Goal: Task Accomplishment & Management: Use online tool/utility

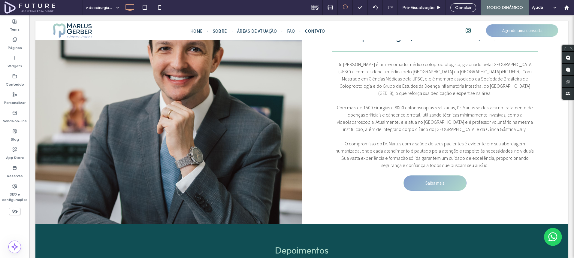
scroll to position [553, 0]
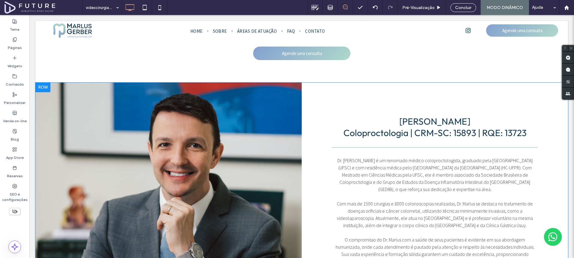
click at [189, 133] on div "Click To Paste" at bounding box center [168, 202] width 266 height 238
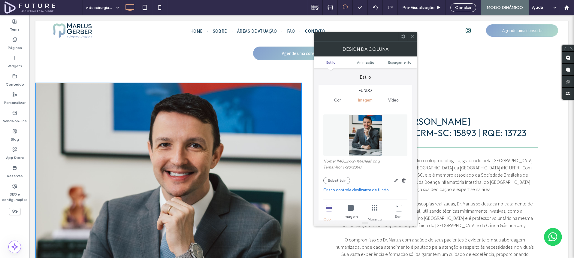
click at [200, 144] on div "Click To Paste" at bounding box center [168, 202] width 266 height 238
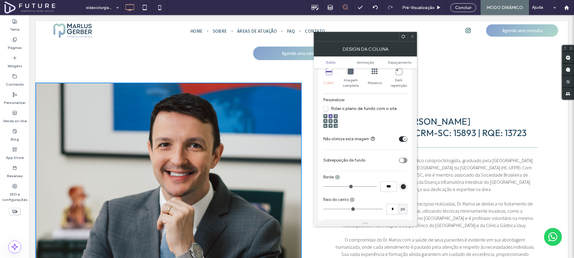
scroll to position [139, 0]
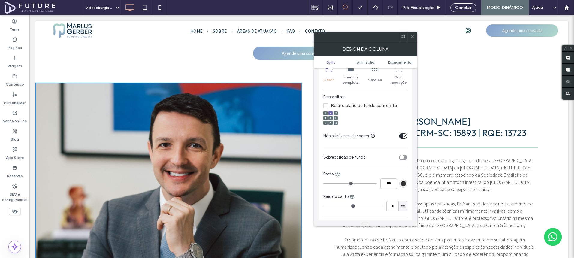
click at [414, 34] on icon at bounding box center [412, 36] width 5 height 5
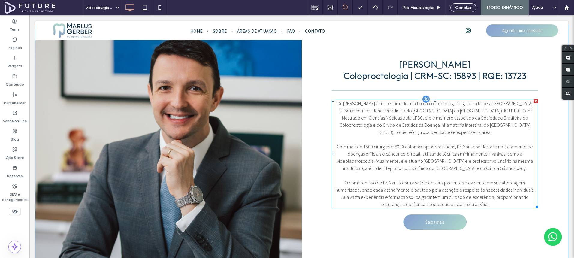
scroll to position [650, 0]
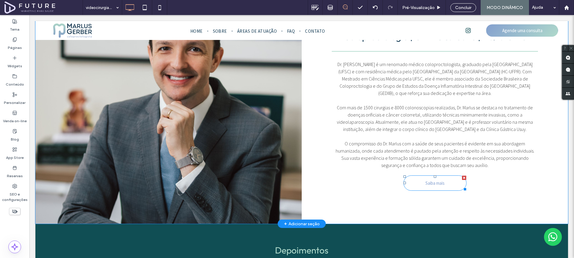
click at [425, 189] on span "Saiba mais" at bounding box center [434, 183] width 19 height 12
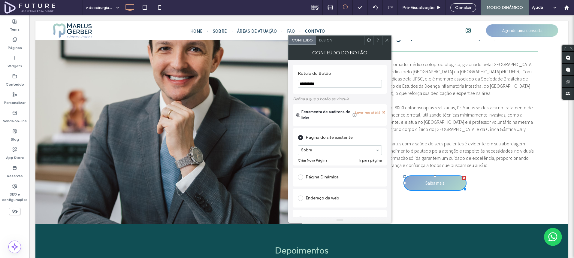
click at [384, 39] on div at bounding box center [386, 40] width 9 height 9
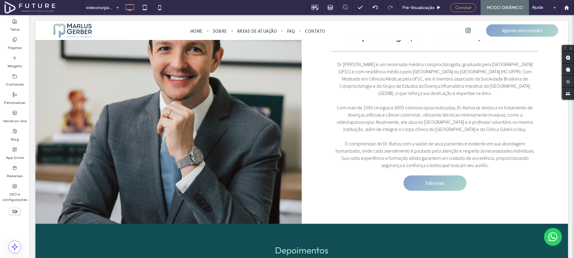
click at [460, 5] on span "Concluir" at bounding box center [463, 7] width 16 height 5
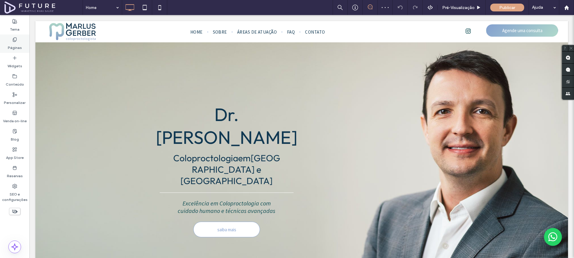
click at [17, 42] on label "Páginas" at bounding box center [15, 46] width 14 height 8
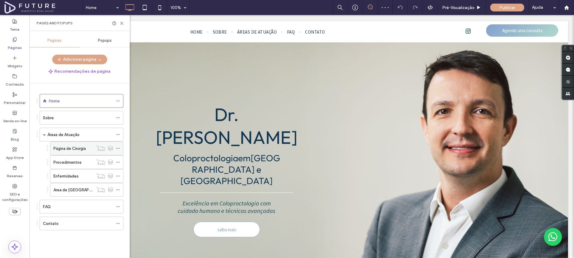
click at [61, 146] on label "Página de Cirurgia" at bounding box center [69, 148] width 32 height 11
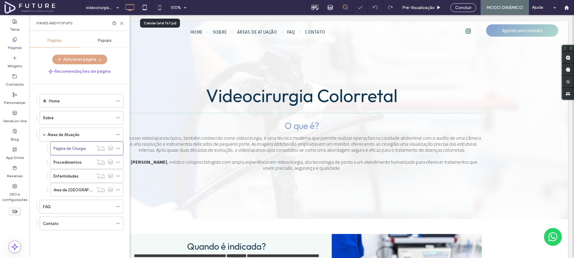
click at [161, 9] on use at bounding box center [159, 7] width 3 height 5
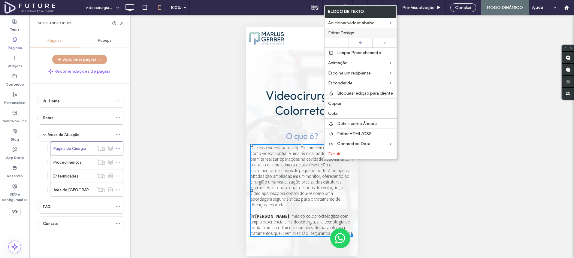
click at [341, 30] on span "Editar Design" at bounding box center [341, 32] width 26 height 5
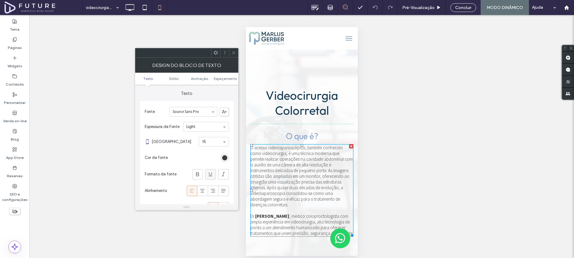
drag, startPoint x: 203, startPoint y: 188, endPoint x: 208, endPoint y: 179, distance: 10.9
click at [203, 189] on icon at bounding box center [202, 191] width 6 height 6
click at [234, 52] on icon at bounding box center [234, 52] width 5 height 5
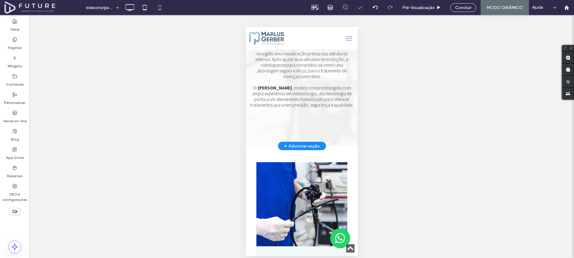
scroll to position [218, 0]
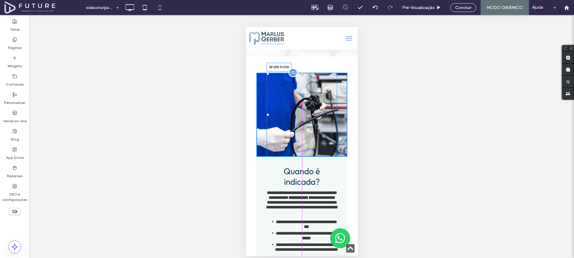
drag, startPoint x: 335, startPoint y: 149, endPoint x: 340, endPoint y: 131, distance: 19.3
click at [337, 152] on div at bounding box center [334, 154] width 5 height 5
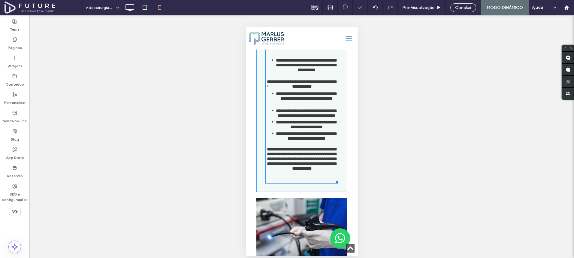
scroll to position [514, 0]
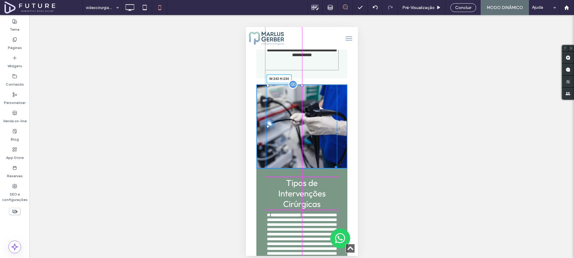
drag, startPoint x: 335, startPoint y: 161, endPoint x: 338, endPoint y: 147, distance: 14.0
click at [337, 164] on div at bounding box center [334, 166] width 5 height 5
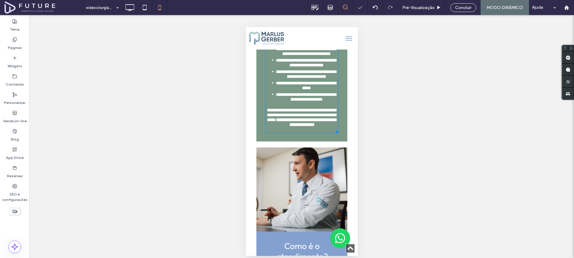
scroll to position [847, 0]
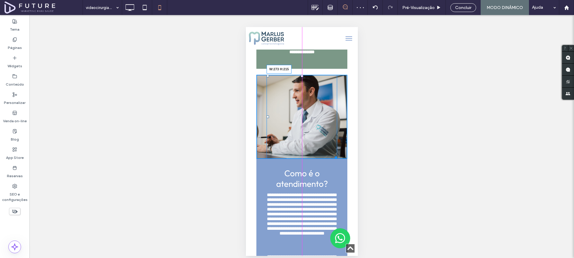
drag, startPoint x: 336, startPoint y: 151, endPoint x: 341, endPoint y: 131, distance: 20.9
click at [337, 154] on div at bounding box center [334, 156] width 5 height 5
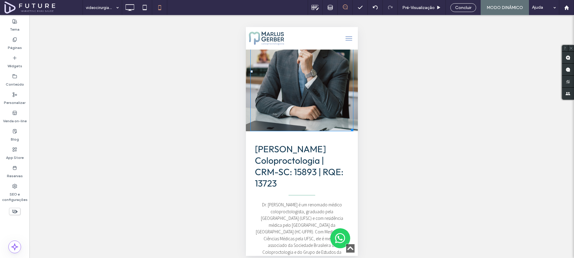
scroll to position [1224, 0]
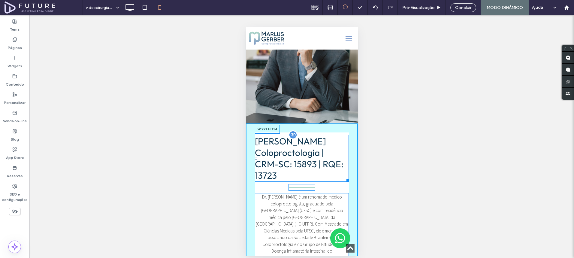
drag, startPoint x: 345, startPoint y: 164, endPoint x: 563, endPoint y: 190, distance: 219.6
click at [338, 164] on div "[PERSON_NAME] Coloproctologia | CRM-SC: 15893 | RQE: 13723 W:271 H:194" at bounding box center [302, 158] width 94 height 47
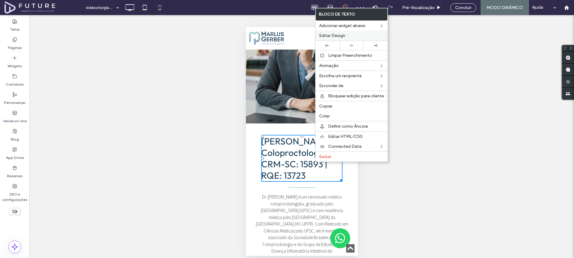
click at [349, 39] on div "Editar Design" at bounding box center [352, 36] width 72 height 10
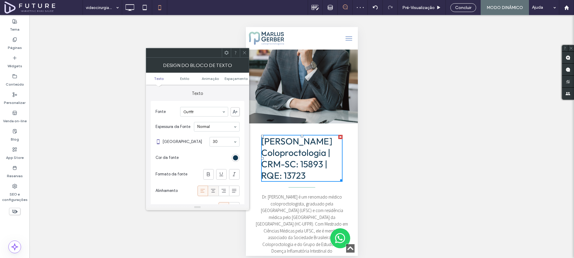
click at [211, 192] on icon at bounding box center [213, 191] width 6 height 6
click at [245, 53] on icon at bounding box center [244, 52] width 5 height 5
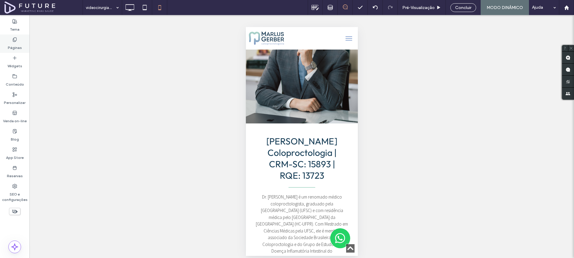
click at [13, 43] on label "Páginas" at bounding box center [15, 46] width 14 height 8
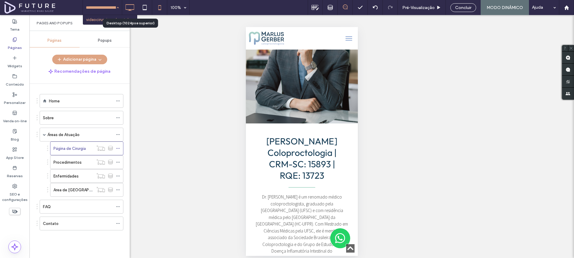
click at [127, 8] on icon at bounding box center [130, 8] width 12 height 12
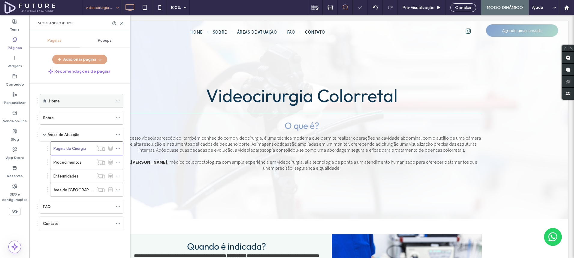
scroll to position [0, 0]
